Goal: Go to known website: Access a specific website the user already knows

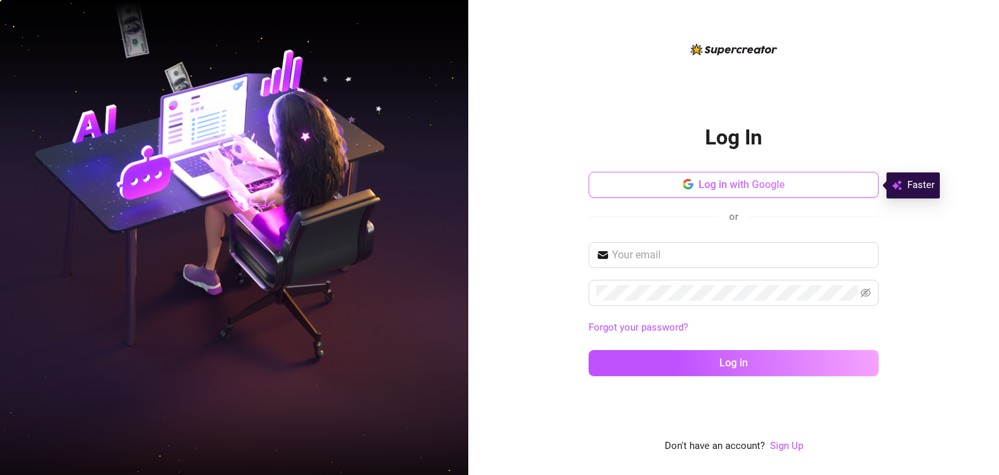
click at [726, 187] on span "Log in with Google" at bounding box center [742, 184] width 87 height 12
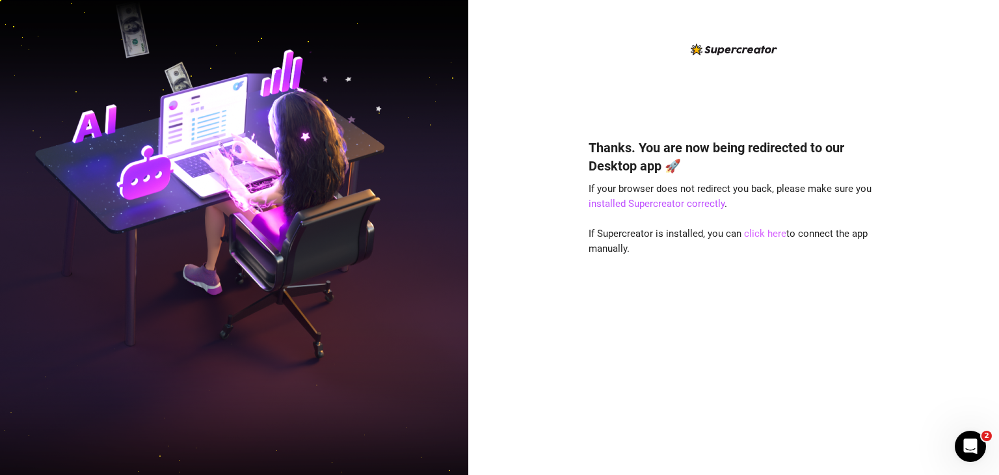
click at [771, 237] on link "click here" at bounding box center [765, 234] width 42 height 12
click at [756, 232] on link "click here" at bounding box center [765, 234] width 42 height 12
